Goal: Transaction & Acquisition: Purchase product/service

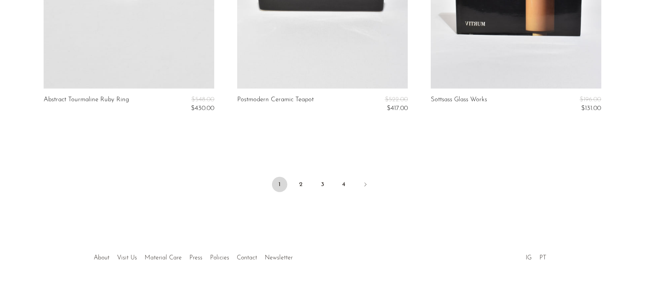
scroll to position [3336, 0]
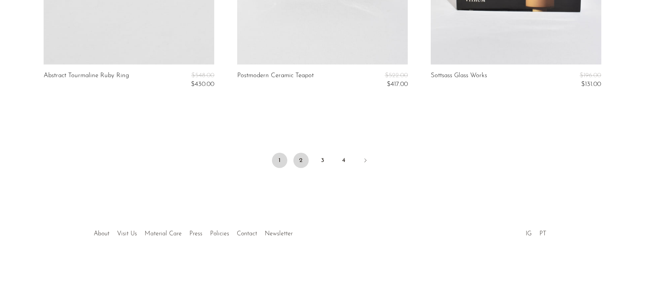
click at [300, 158] on link "2" at bounding box center [300, 160] width 15 height 15
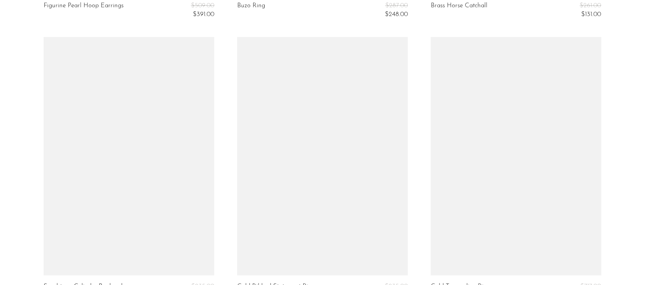
scroll to position [3263, 0]
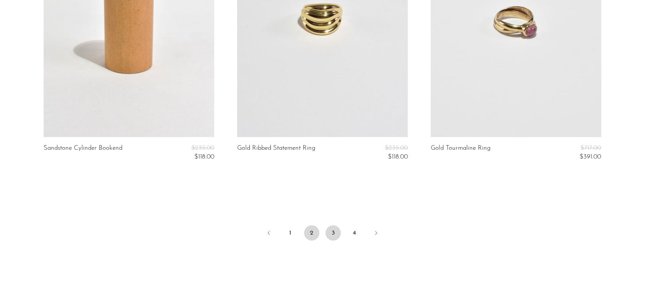
click at [336, 236] on link "3" at bounding box center [332, 233] width 15 height 15
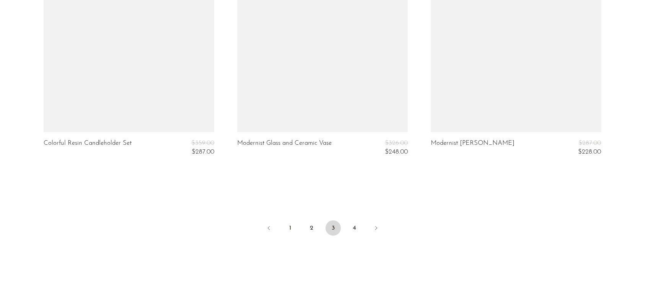
scroll to position [3336, 0]
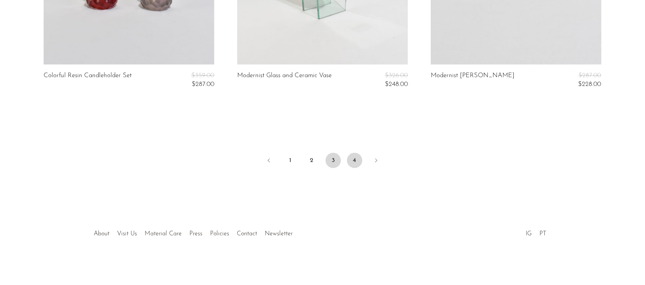
click at [352, 159] on link "4" at bounding box center [354, 160] width 15 height 15
